Goal: Check status: Check status

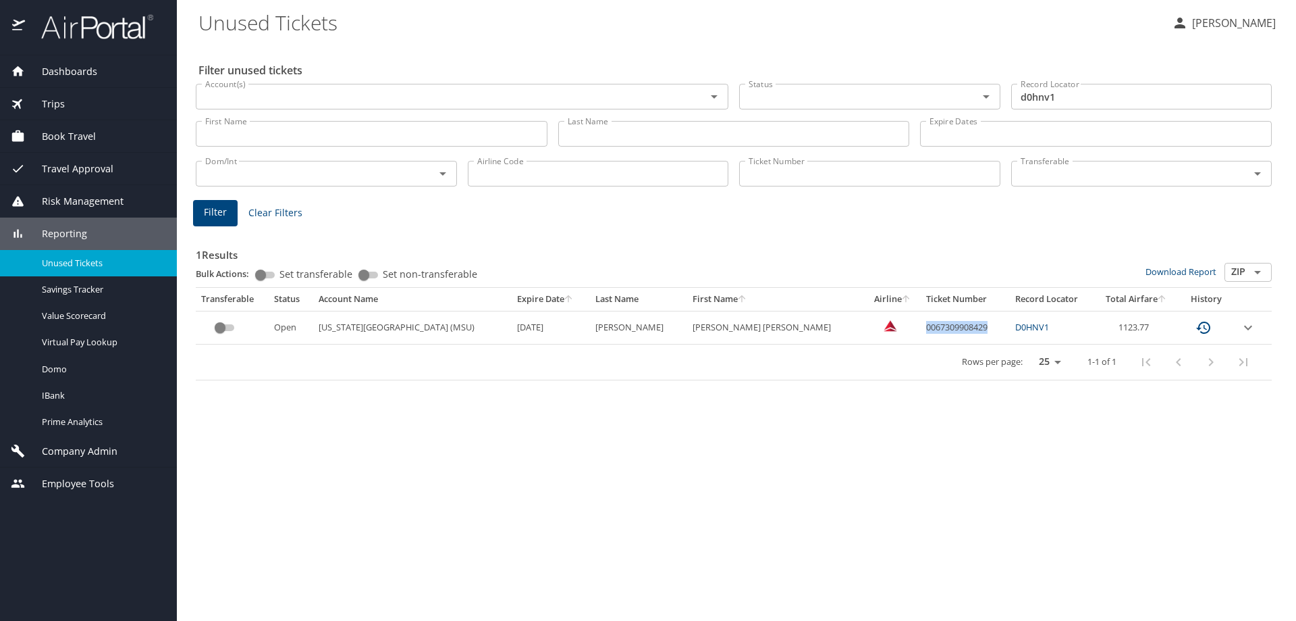
click at [68, 269] on span "Unused Tickets" at bounding box center [101, 263] width 119 height 13
click at [913, 180] on input "Ticket Number" at bounding box center [869, 174] width 261 height 26
click at [843, 178] on input "Ticket Number" at bounding box center [869, 174] width 261 height 26
click at [679, 130] on input "Last Name" at bounding box center [734, 134] width 352 height 26
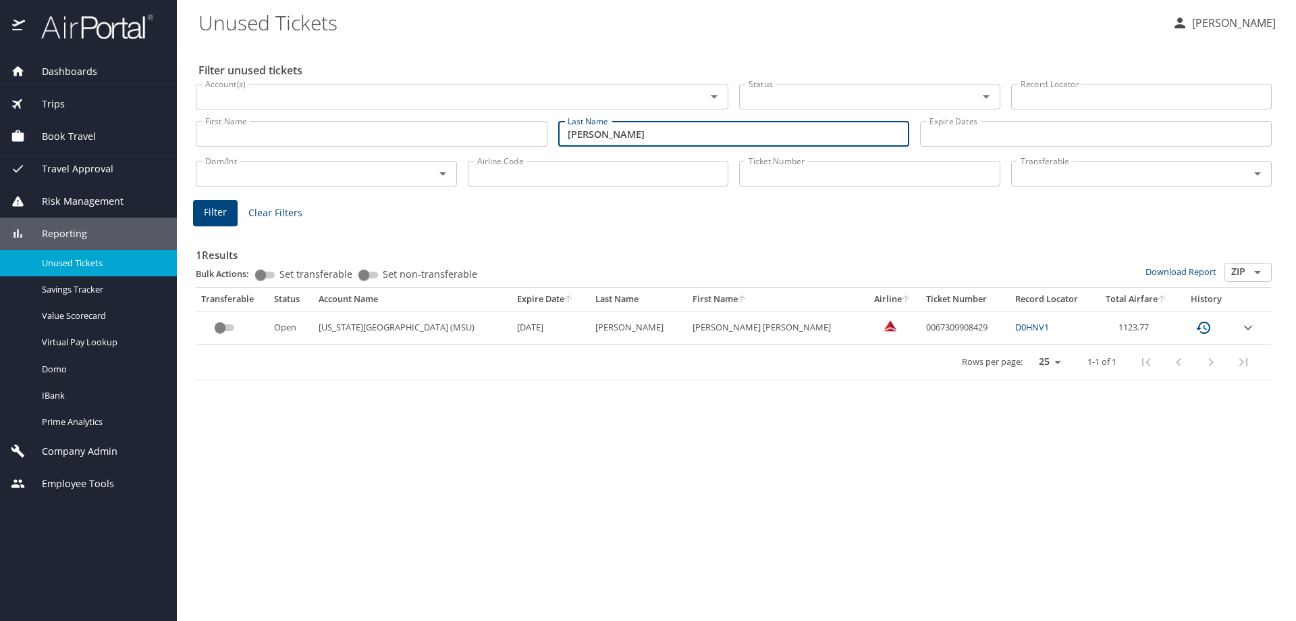
type input "[PERSON_NAME]"
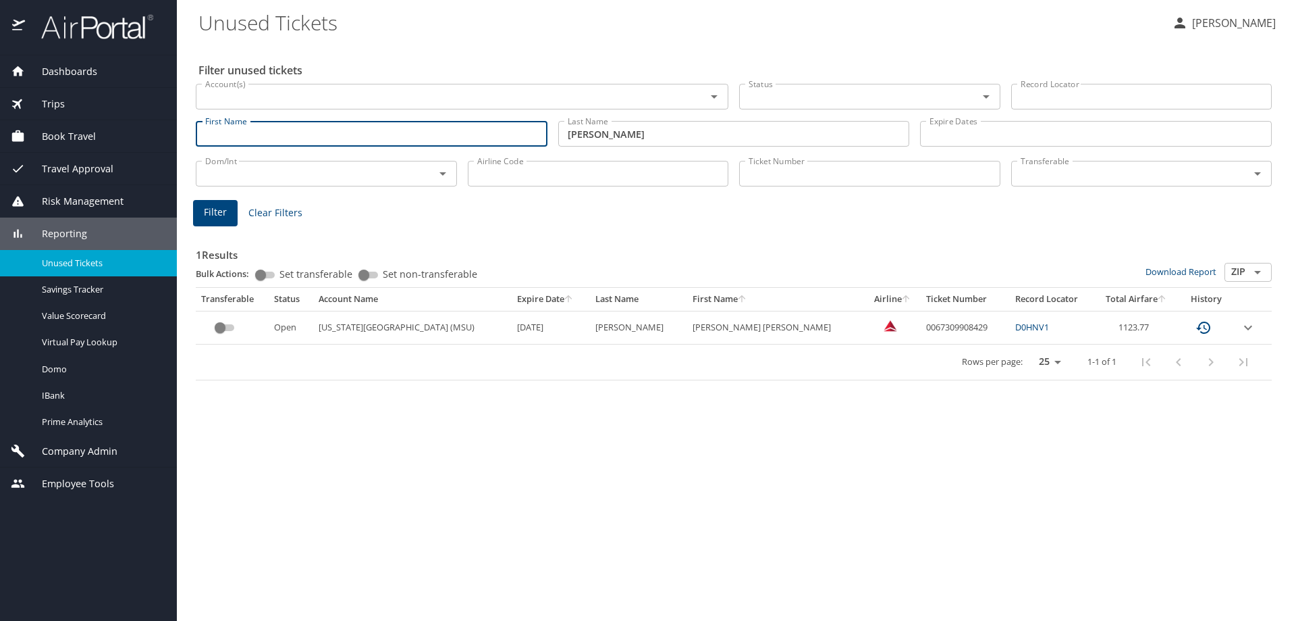
click at [458, 138] on input "First Name" at bounding box center [372, 134] width 352 height 26
type input "[PERSON_NAME]"
click at [228, 208] on button "Filter" at bounding box center [215, 213] width 45 height 26
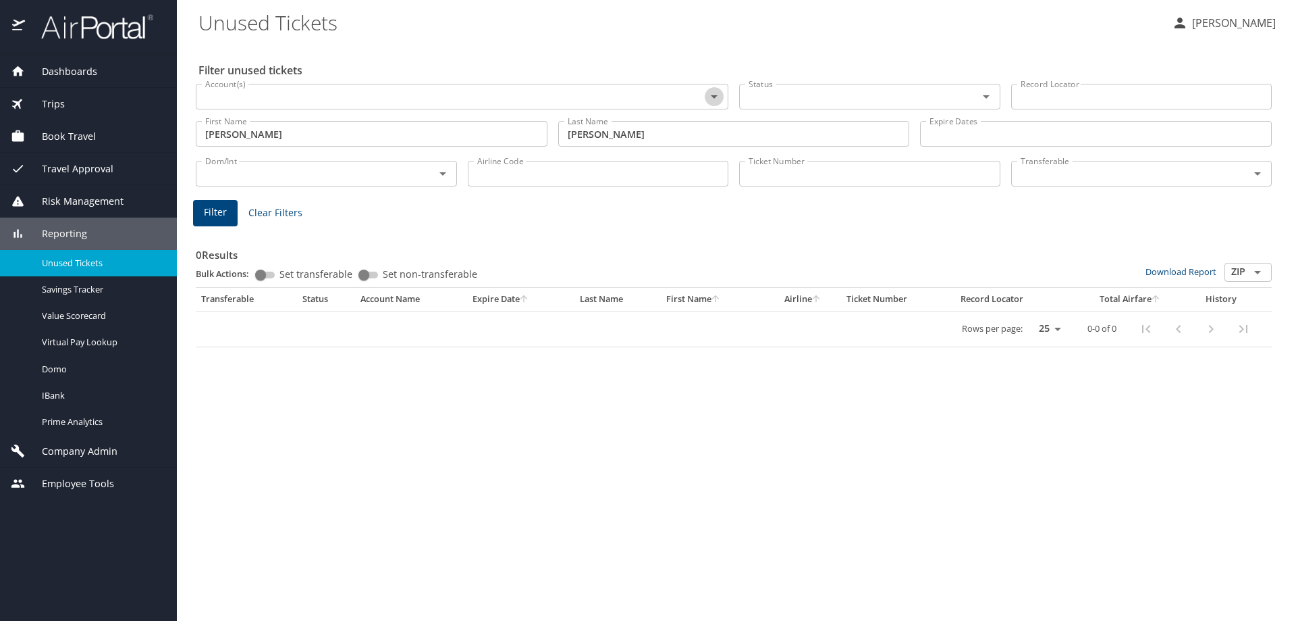
click at [715, 97] on icon "Open" at bounding box center [714, 96] width 7 height 3
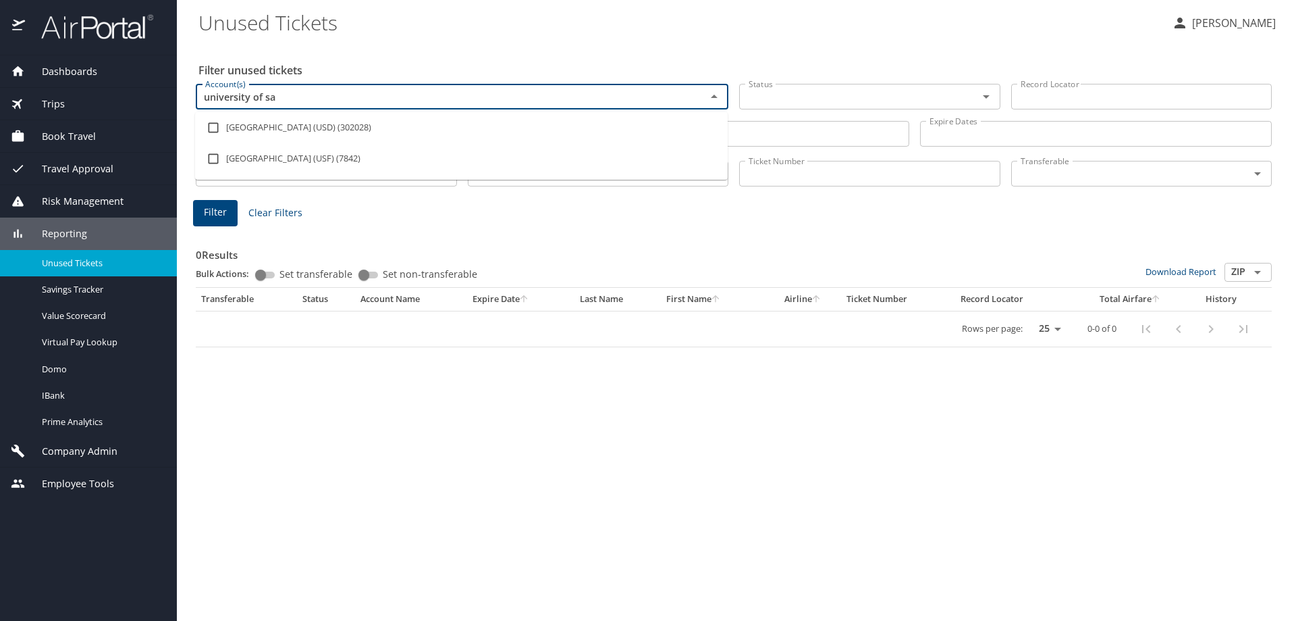
type input "[GEOGRAPHIC_DATA]"
click at [653, 134] on li "[GEOGRAPHIC_DATA] (USD) (302028)" at bounding box center [461, 127] width 533 height 31
checkbox input "true"
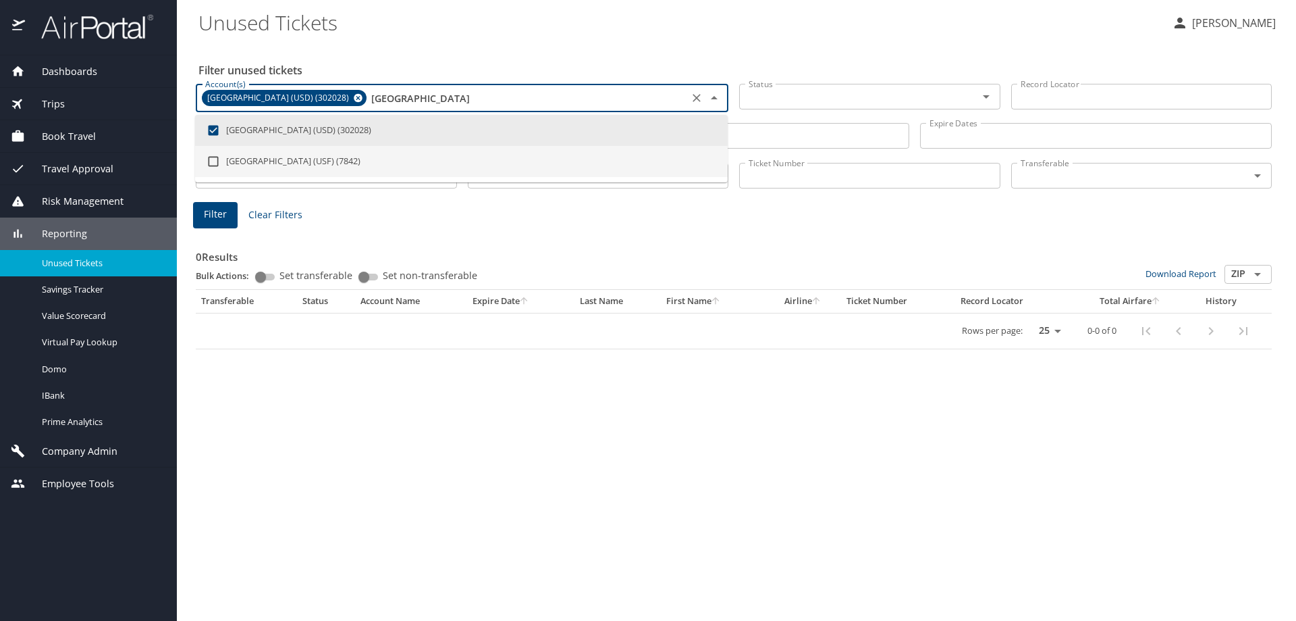
type input "[GEOGRAPHIC_DATA]"
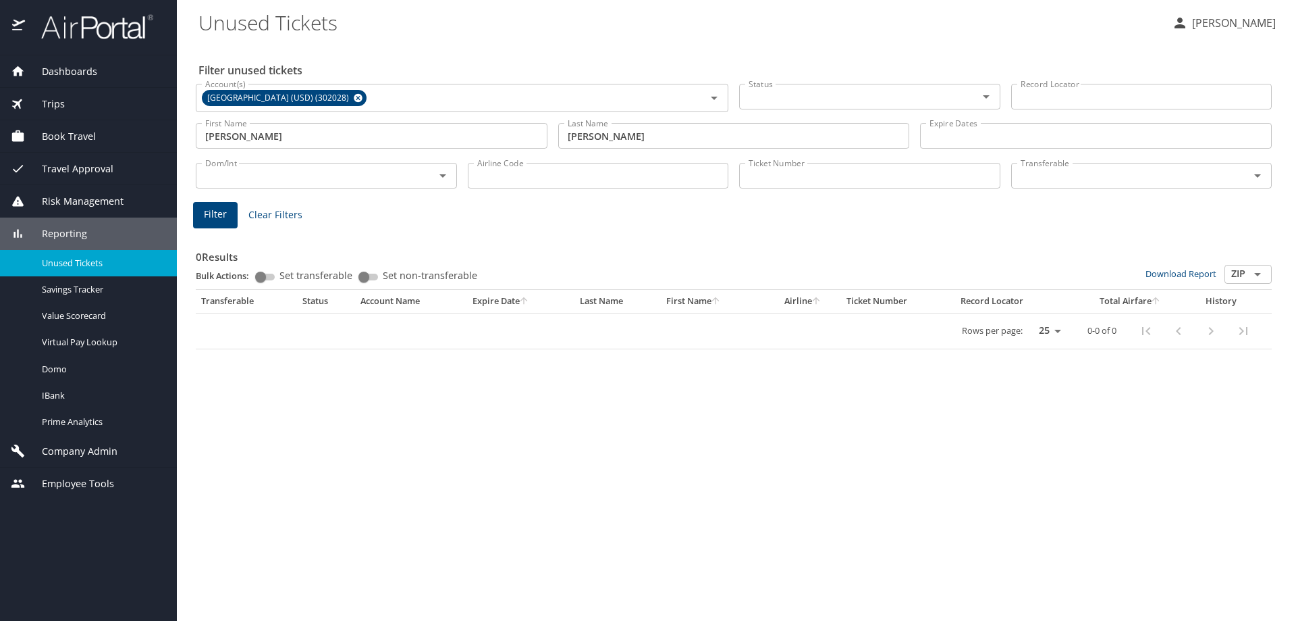
click at [618, 252] on h3 "0 Results" at bounding box center [734, 253] width 1076 height 24
click at [221, 217] on span "Filter" at bounding box center [215, 214] width 23 height 17
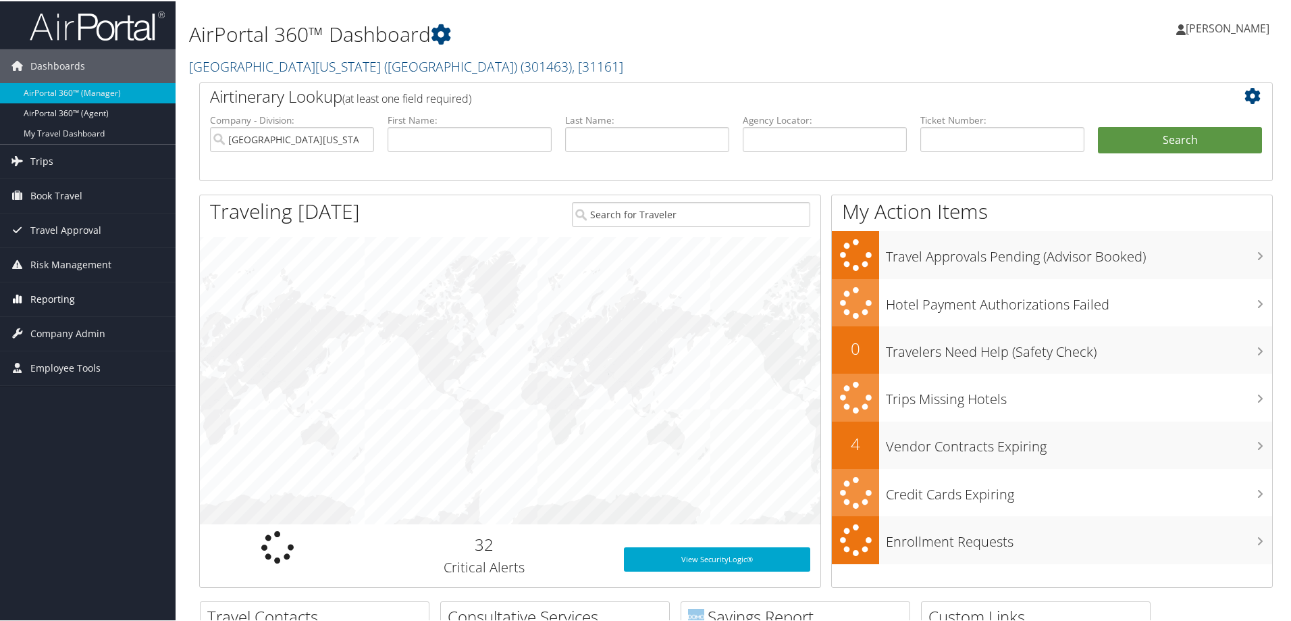
click at [45, 295] on span "Reporting" at bounding box center [52, 298] width 45 height 34
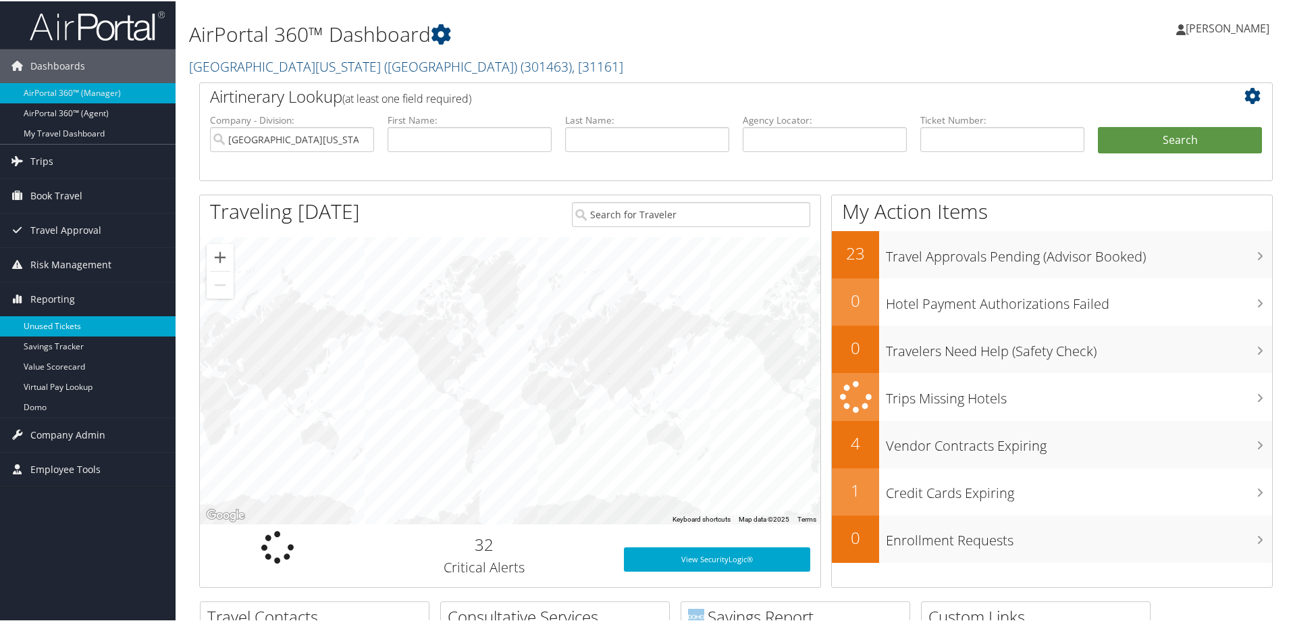
click at [45, 319] on link "Unused Tickets" at bounding box center [88, 325] width 176 height 20
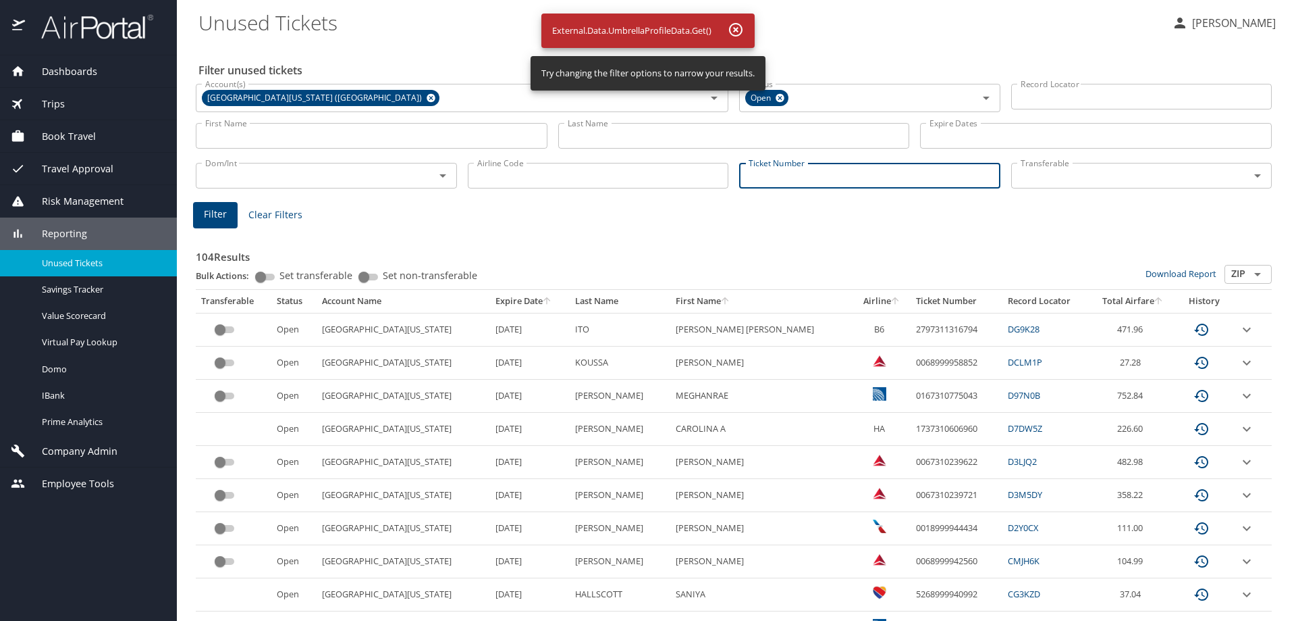
click at [843, 182] on input "Ticket Number" at bounding box center [869, 176] width 261 height 26
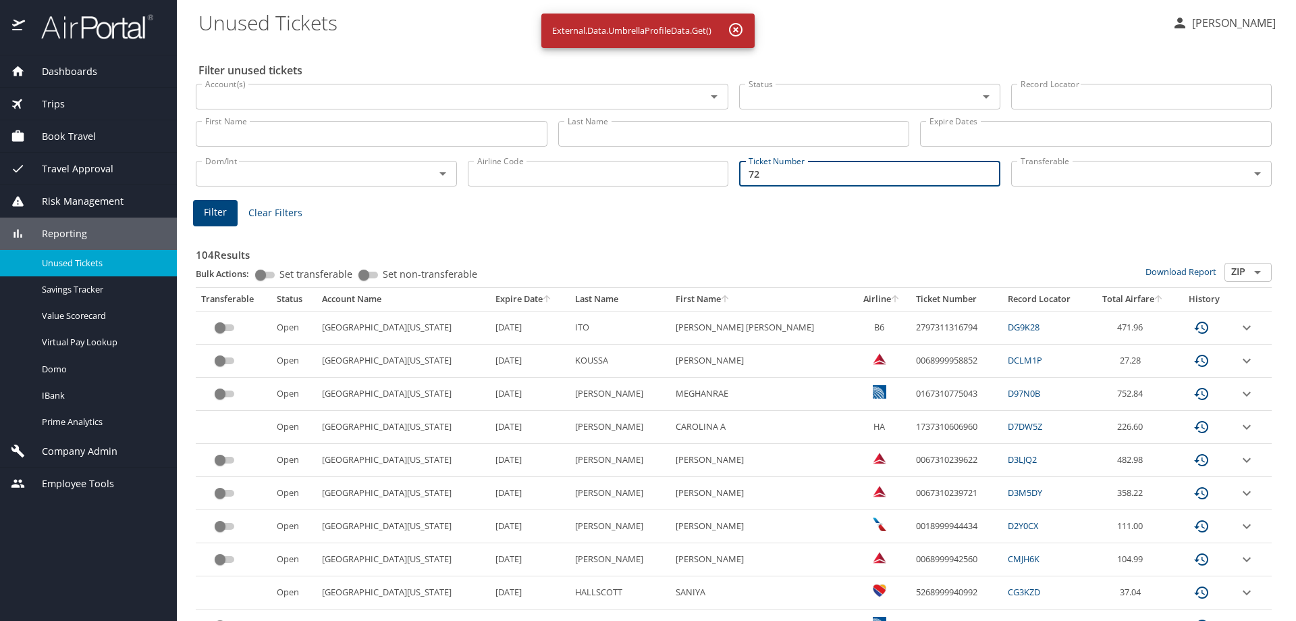
type input "7"
click at [742, 174] on input "7231741989" at bounding box center [869, 174] width 261 height 26
type input "0277231741989"
click at [225, 213] on span "Filter" at bounding box center [215, 212] width 23 height 17
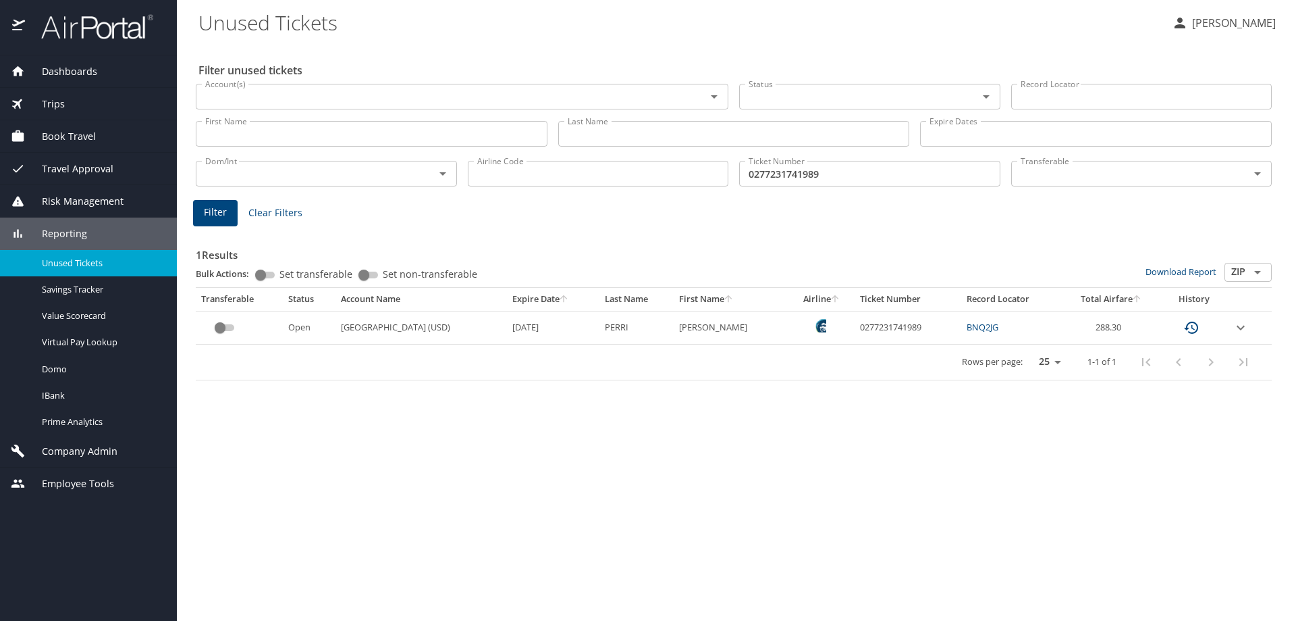
drag, startPoint x: 810, startPoint y: 458, endPoint x: 737, endPoint y: 482, distance: 76.2
click at [813, 457] on div "Filter unused tickets Account(s) Account(s) Status Status Record Locator Record…" at bounding box center [737, 331] width 1076 height 577
drag, startPoint x: 866, startPoint y: 323, endPoint x: 929, endPoint y: 317, distance: 63.8
click at [929, 317] on td "0277231741989" at bounding box center [908, 327] width 106 height 33
copy td "0277231741989"
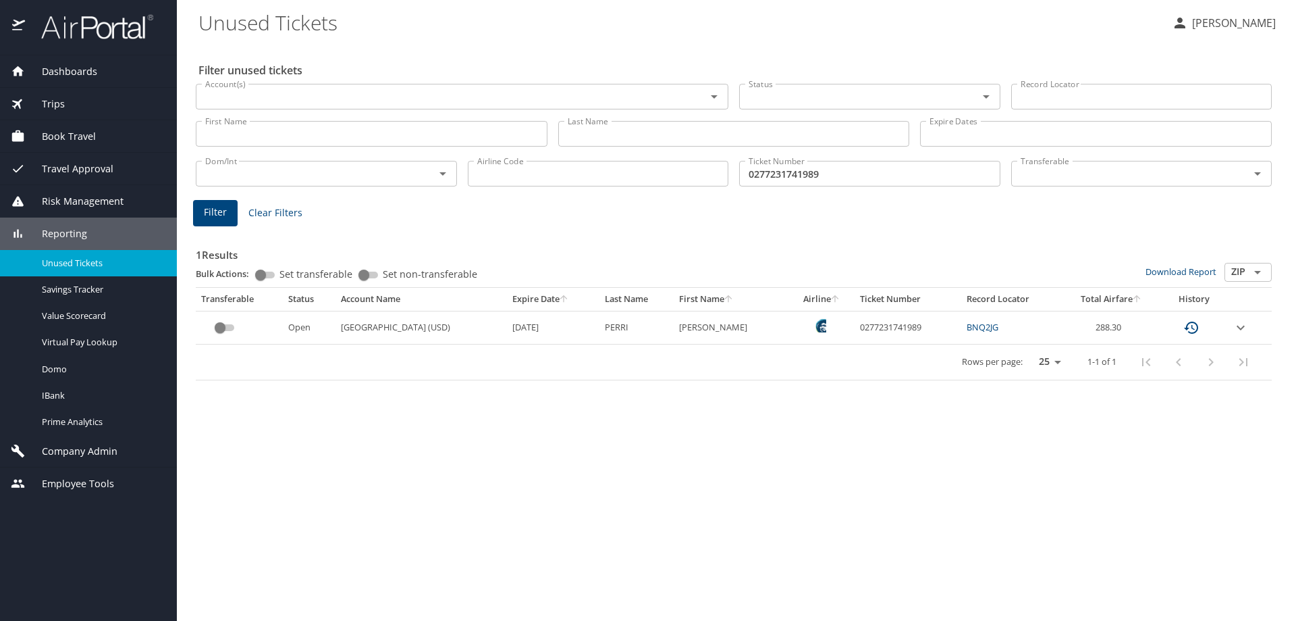
click at [1061, 453] on div "Filter unused tickets Account(s) Account(s) Status Status Record Locator Record…" at bounding box center [737, 331] width 1076 height 577
drag, startPoint x: 865, startPoint y: 325, endPoint x: 929, endPoint y: 327, distance: 64.2
click at [929, 327] on td "0277231741989" at bounding box center [908, 327] width 106 height 33
copy td "0277231741989"
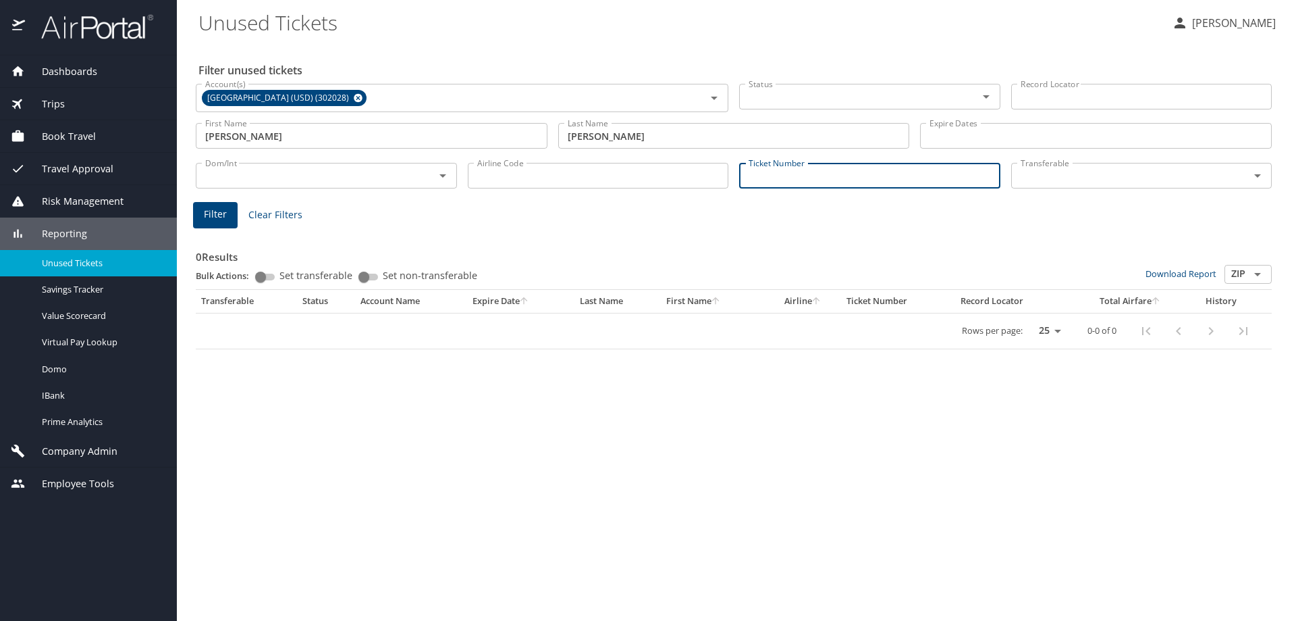
click at [801, 179] on input "Ticket Number" at bounding box center [869, 176] width 261 height 26
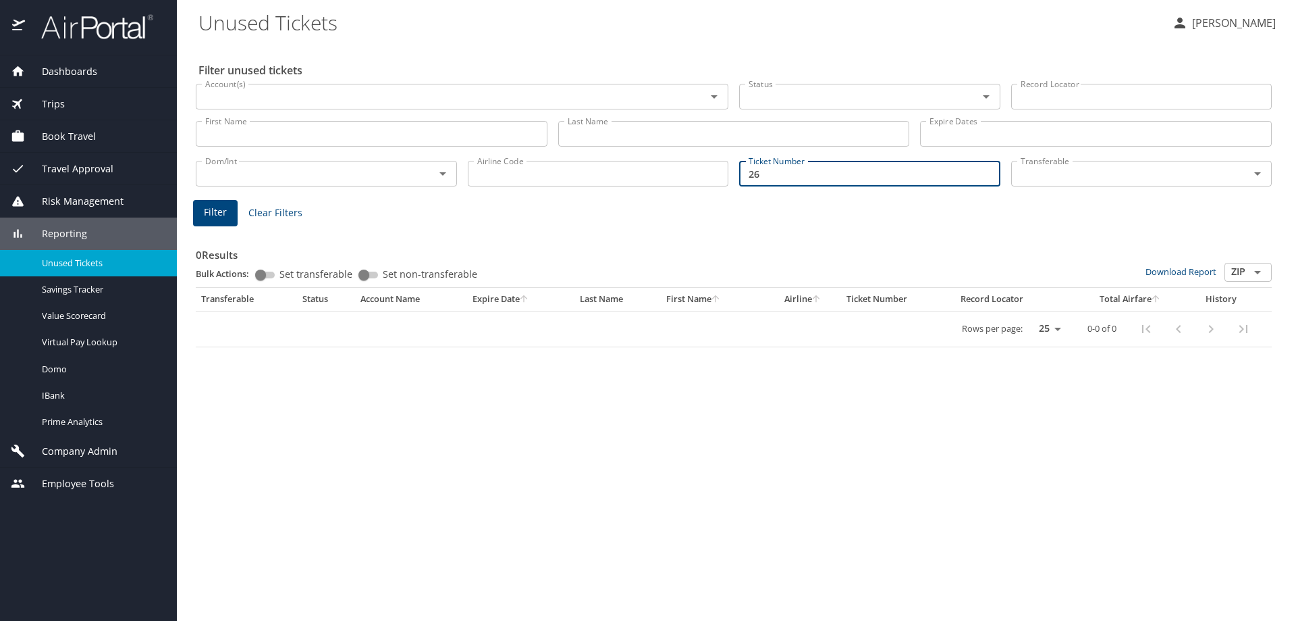
type input "2"
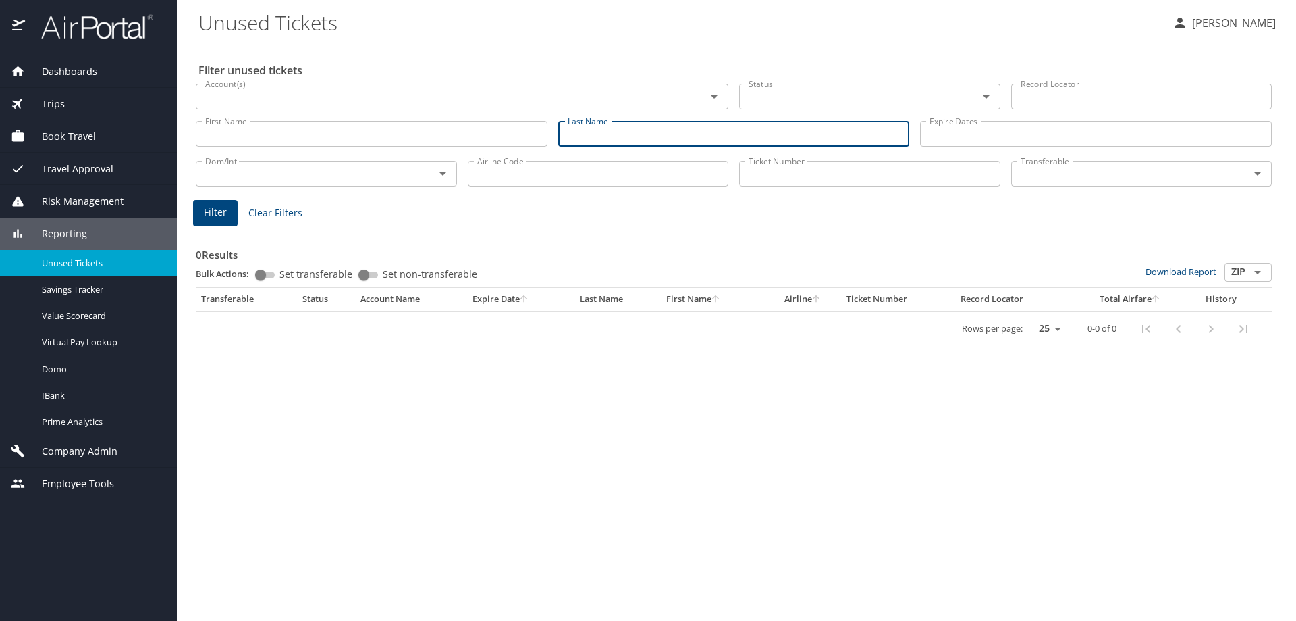
click at [573, 137] on input "Last Name" at bounding box center [734, 134] width 352 height 26
type input "PERRI"
click at [442, 138] on input "First Name" at bounding box center [372, 134] width 352 height 26
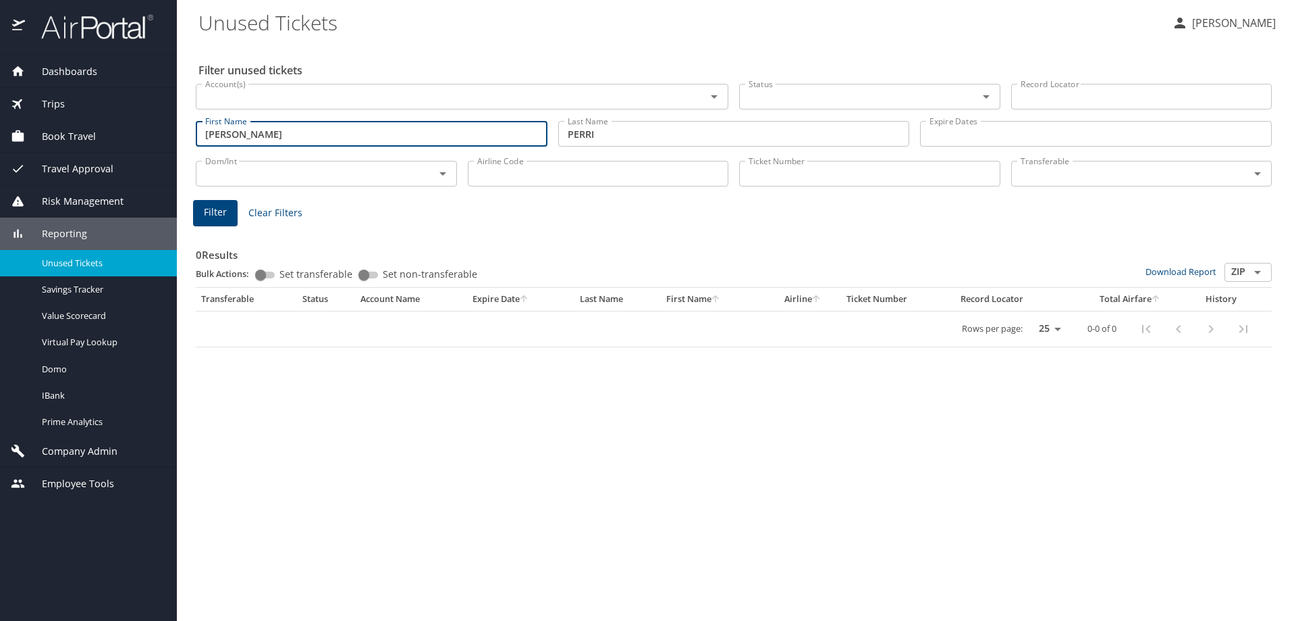
type input "ASHLEY"
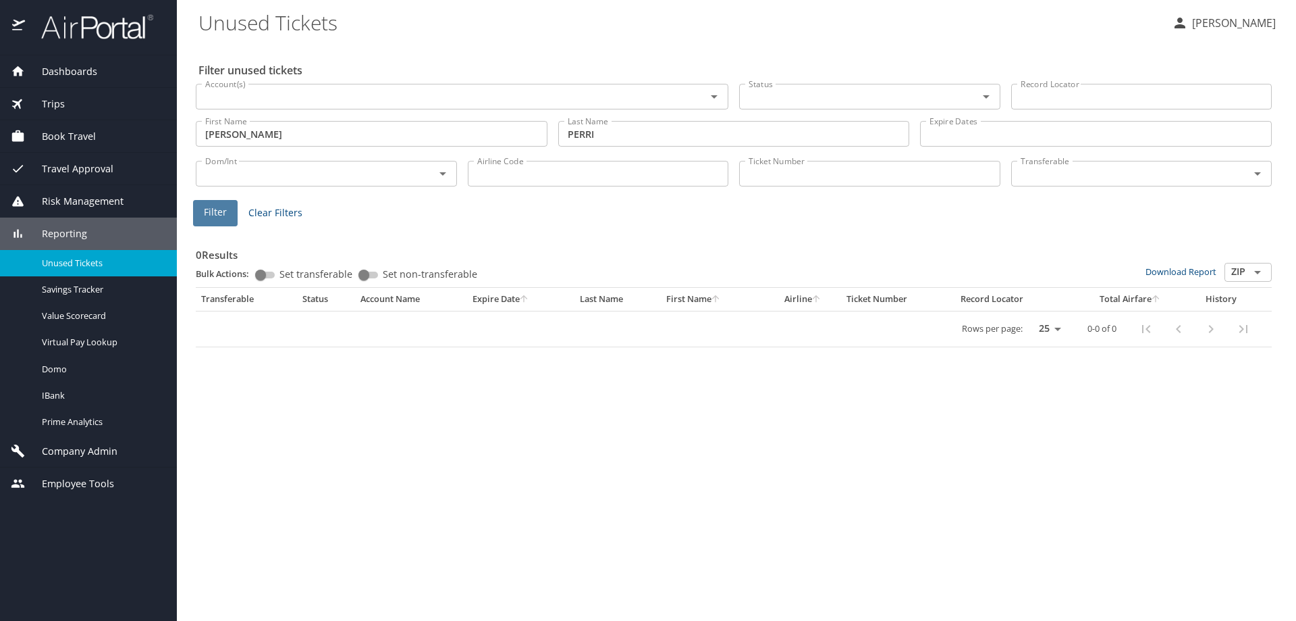
click at [219, 211] on span "Filter" at bounding box center [215, 212] width 23 height 17
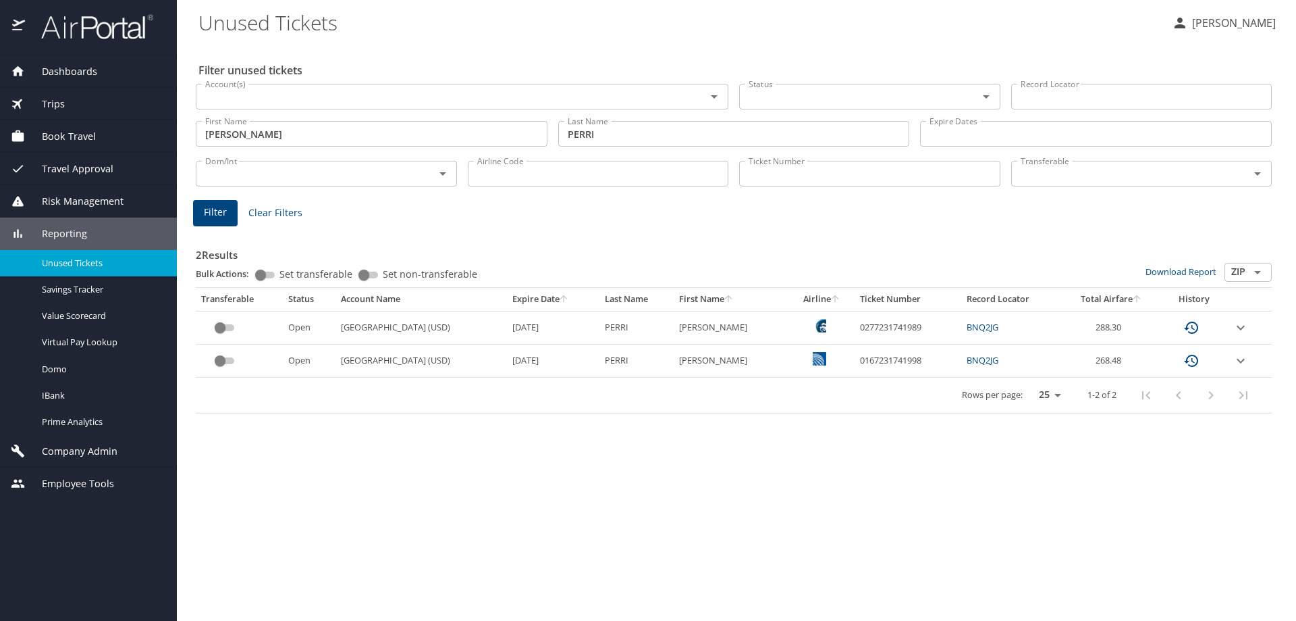
click at [245, 471] on div "Filter unused tickets Account(s) Account(s) Status Status Record Locator Record…" at bounding box center [737, 331] width 1076 height 577
